Goal: Task Accomplishment & Management: Complete application form

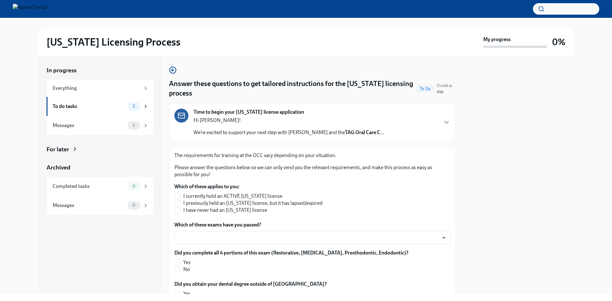
click at [207, 212] on span "I have never had an [US_STATE] license" at bounding box center [225, 210] width 84 height 7
click at [180, 212] on input "I have never had an [US_STATE] license" at bounding box center [178, 210] width 6 height 6
radio input "true"
click at [210, 233] on body "[US_STATE] Licensing Process My progress 0% In progress Everything To do tasks …" at bounding box center [306, 150] width 612 height 301
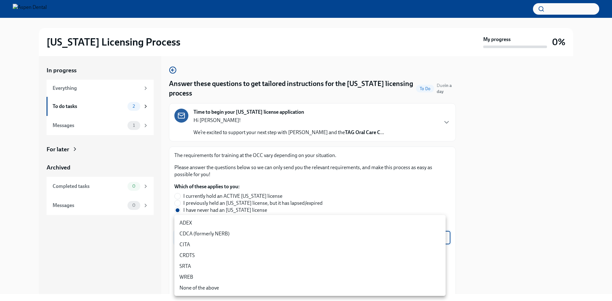
click at [155, 240] on div at bounding box center [306, 150] width 612 height 301
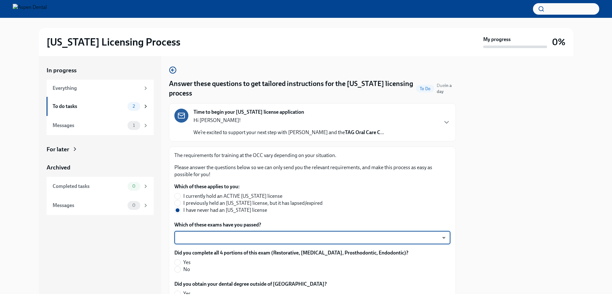
click at [245, 239] on body "[US_STATE] Licensing Process My progress 0% In progress Everything To do tasks …" at bounding box center [306, 150] width 612 height 301
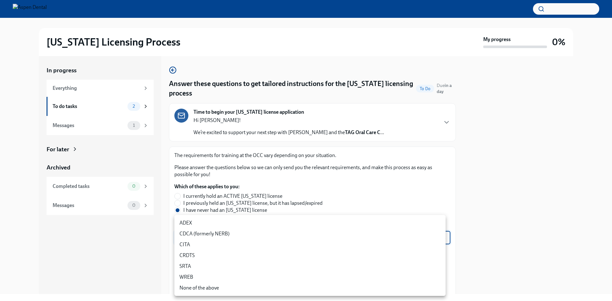
click at [228, 224] on li "ADEX" at bounding box center [309, 223] width 271 height 11
type input "pxo-W3vNi"
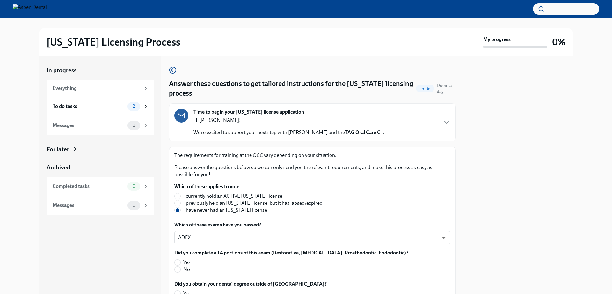
click at [182, 260] on label "Yes" at bounding box center [288, 262] width 229 height 7
click at [180, 260] on input "Yes" at bounding box center [178, 263] width 6 height 6
radio input "true"
click at [162, 257] on div "In progress Everything To do tasks 2 Messages 1 For later Archived Completed ta…" at bounding box center [306, 175] width 534 height 238
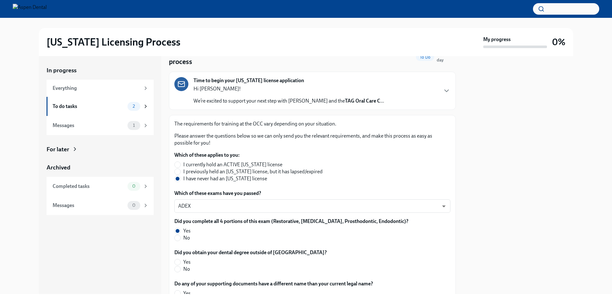
scroll to position [64, 0]
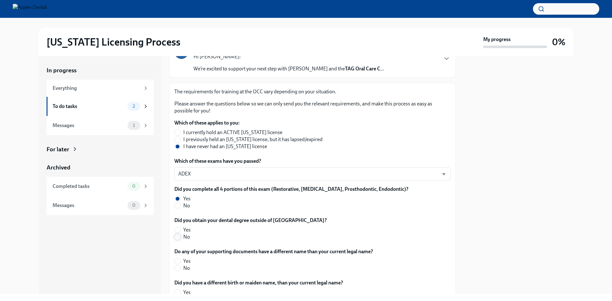
click at [179, 239] on input "No" at bounding box center [178, 237] width 6 height 6
radio input "true"
click at [180, 267] on span at bounding box center [177, 268] width 6 height 6
click at [180, 267] on input "No" at bounding box center [178, 268] width 6 height 6
radio input "true"
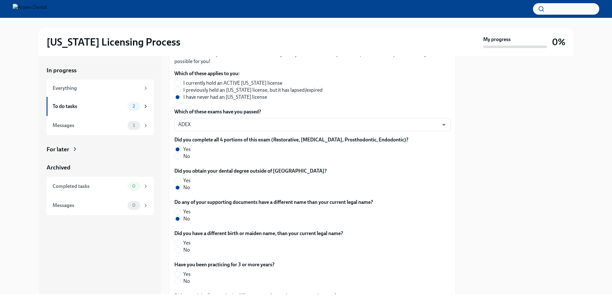
scroll to position [127, 0]
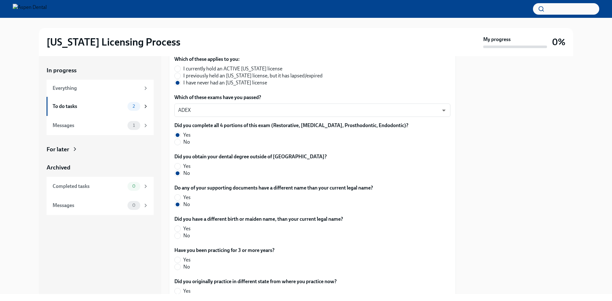
click at [183, 238] on label "No" at bounding box center [255, 235] width 163 height 7
click at [180, 238] on input "No" at bounding box center [178, 236] width 6 height 6
radio input "true"
click at [180, 267] on input "No" at bounding box center [178, 267] width 6 height 6
radio input "true"
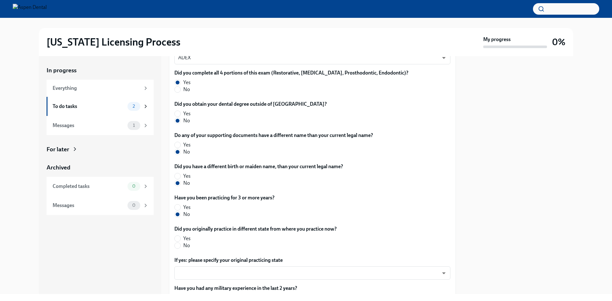
scroll to position [191, 0]
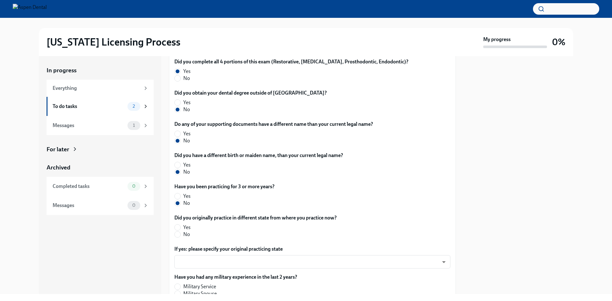
click at [183, 237] on label "No" at bounding box center [252, 234] width 157 height 7
click at [180, 237] on input "No" at bounding box center [178, 235] width 6 height 6
radio input "true"
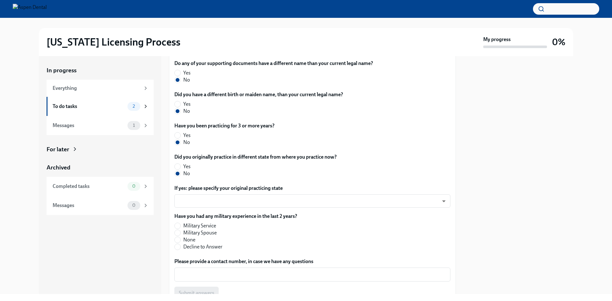
scroll to position [255, 0]
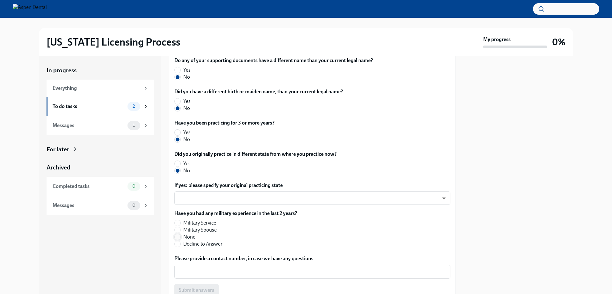
click at [180, 238] on input "None" at bounding box center [178, 237] width 6 height 6
radio input "true"
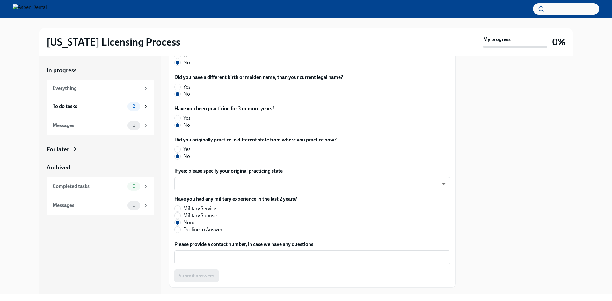
scroll to position [283, 0]
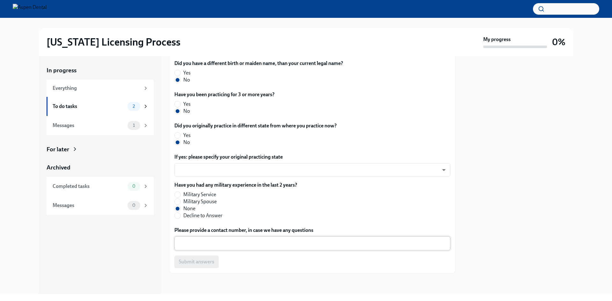
click at [201, 245] on textarea "Please provide a contact number, in case we have any questions" at bounding box center [312, 244] width 268 height 8
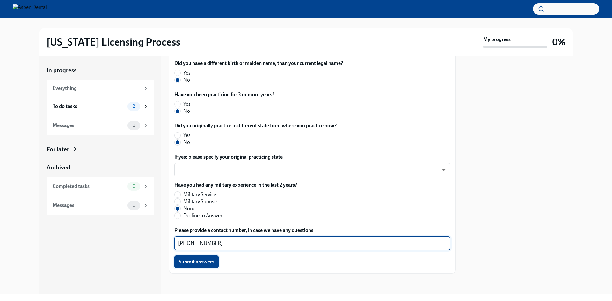
type textarea "[PHONE_NUMBER]"
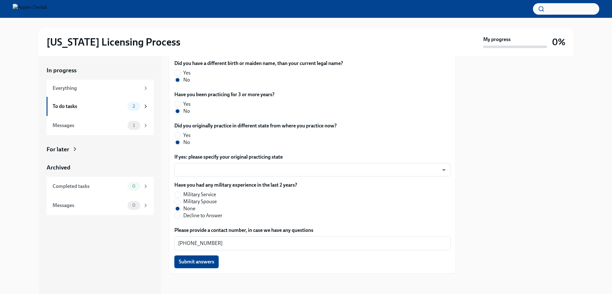
click at [198, 265] on button "Submit answers" at bounding box center [196, 261] width 44 height 13
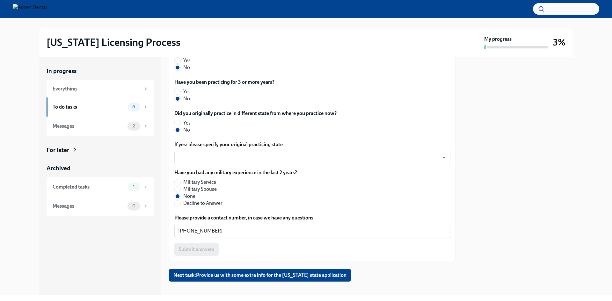
scroll to position [304, 0]
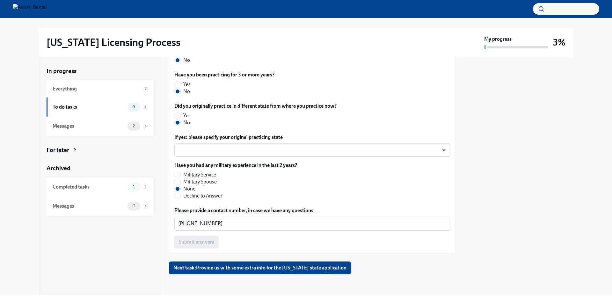
click at [214, 268] on span "Next task : Provide us with some extra info for the [US_STATE] state application" at bounding box center [259, 268] width 173 height 6
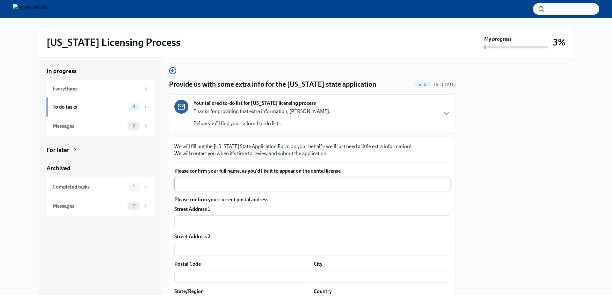
click at [192, 188] on div "x ​" at bounding box center [312, 184] width 276 height 14
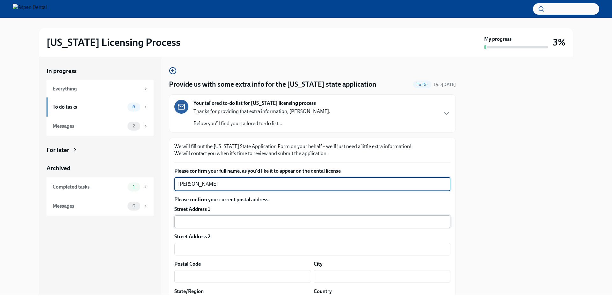
type textarea "[PERSON_NAME]"
click at [214, 226] on input "text" at bounding box center [312, 221] width 276 height 13
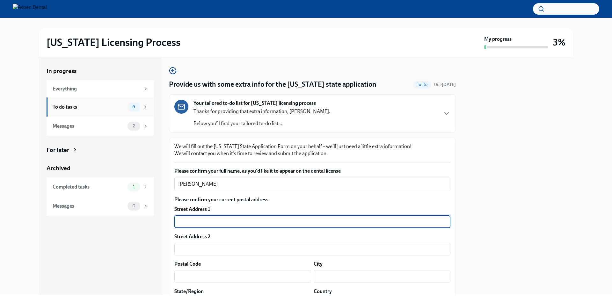
click at [86, 109] on div "To do tasks" at bounding box center [89, 107] width 72 height 7
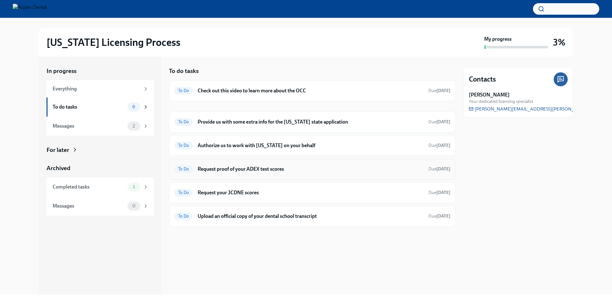
click at [245, 173] on div "To Do Request proof of your ADEX test scores Due [DATE]" at bounding box center [312, 169] width 276 height 10
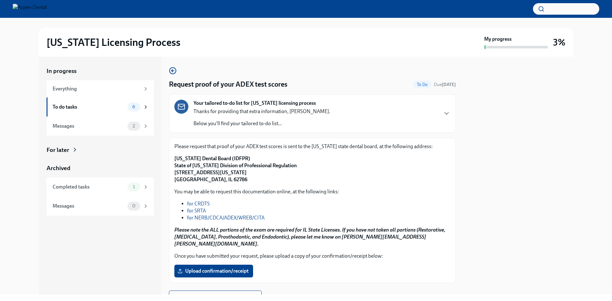
scroll to position [22, 0]
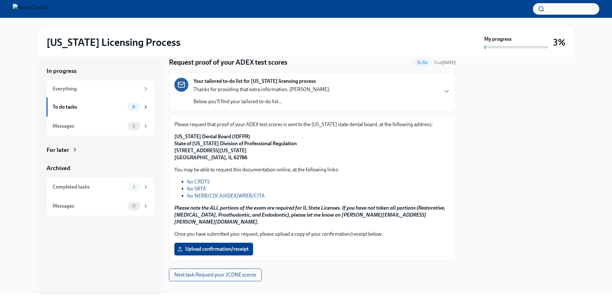
click at [360, 99] on div "Your tailored to-do list for [US_STATE] licensing process Thanks for providing …" at bounding box center [312, 91] width 276 height 27
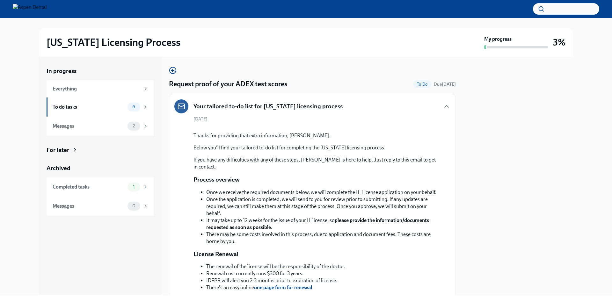
scroll to position [0, 0]
click at [442, 106] on icon "button" at bounding box center [446, 107] width 8 height 8
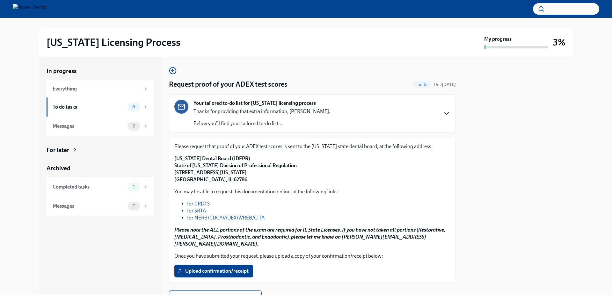
click at [217, 215] on link "for NERB/CDCA/ADEX/WREB/CITA" at bounding box center [225, 218] width 77 height 6
click at [112, 108] on div "To do tasks" at bounding box center [89, 107] width 72 height 7
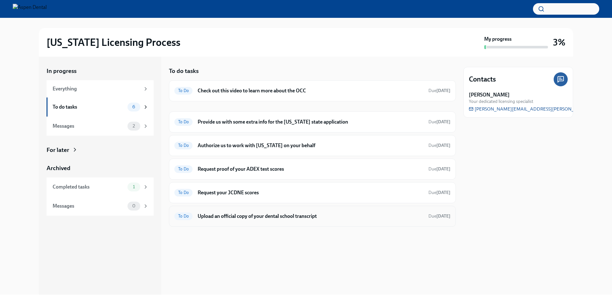
click at [293, 214] on h6 "Upload an official copy of your dental school transcript" at bounding box center [310, 216] width 226 height 7
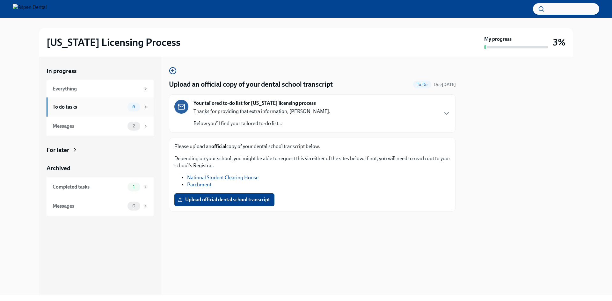
click at [99, 107] on div "To do tasks" at bounding box center [89, 107] width 72 height 7
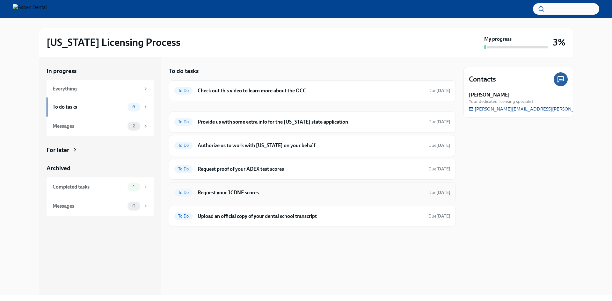
click at [238, 199] on div "To Do Request your JCDNE scores Due [DATE]" at bounding box center [312, 192] width 287 height 21
click at [235, 189] on h6 "Request your JCDNE scores" at bounding box center [310, 192] width 226 height 7
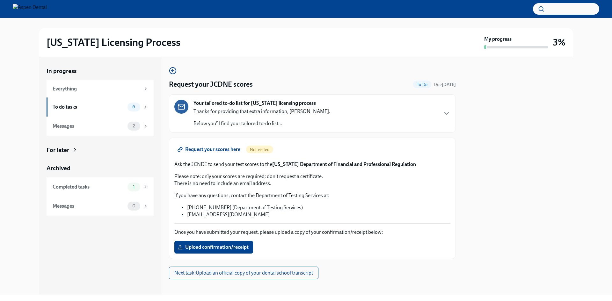
scroll to position [5, 0]
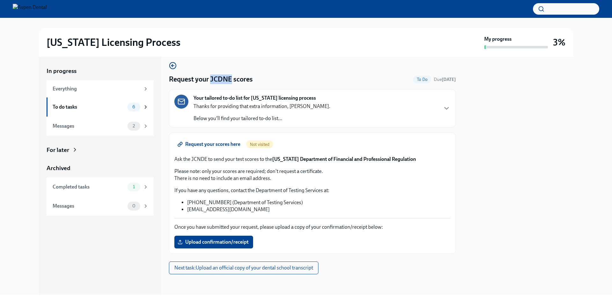
drag, startPoint x: 212, startPoint y: 80, endPoint x: 232, endPoint y: 78, distance: 20.1
click at [232, 78] on h4 "Request your JCDNE scores" at bounding box center [211, 80] width 84 height 10
